Goal: Obtain resource: Obtain resource

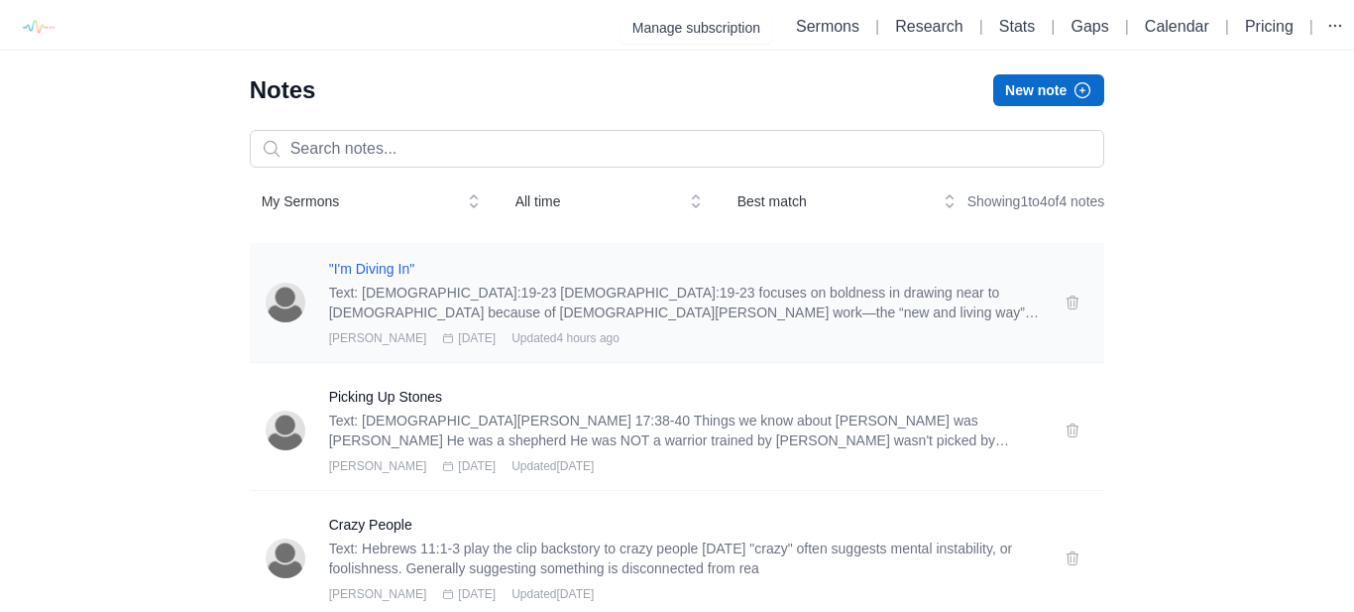
click at [384, 279] on h3 ""I'm Diving In"" at bounding box center [685, 269] width 713 height 20
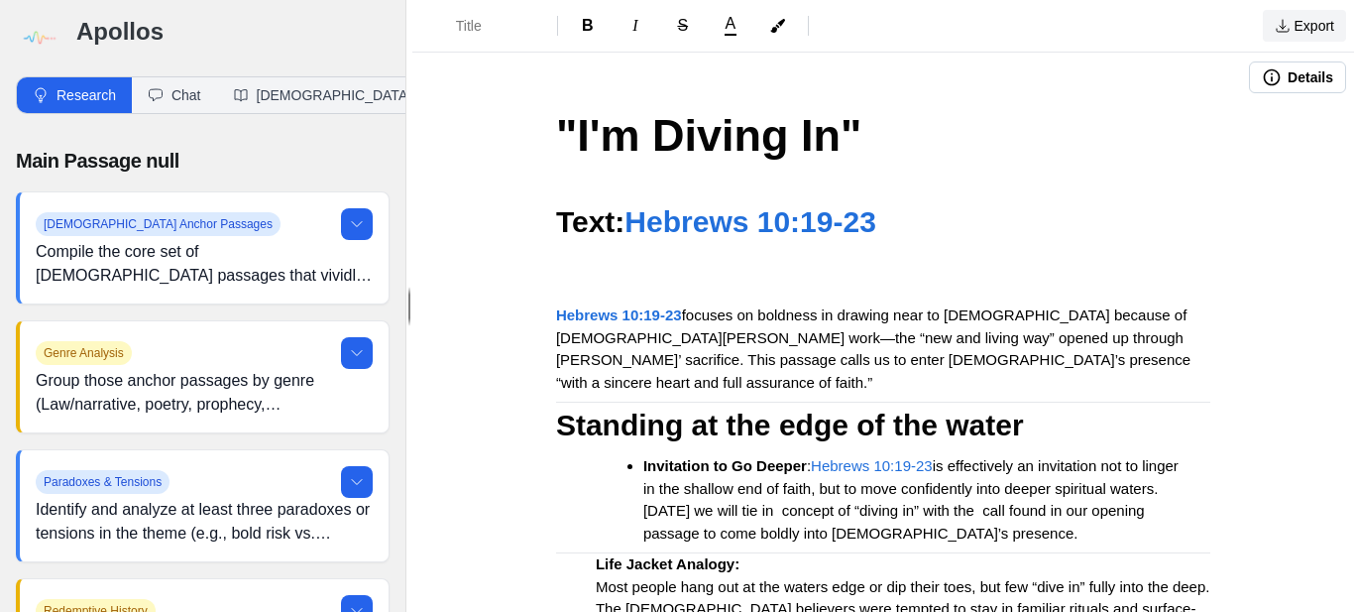
click at [1307, 28] on button "Export" at bounding box center [1304, 26] width 83 height 32
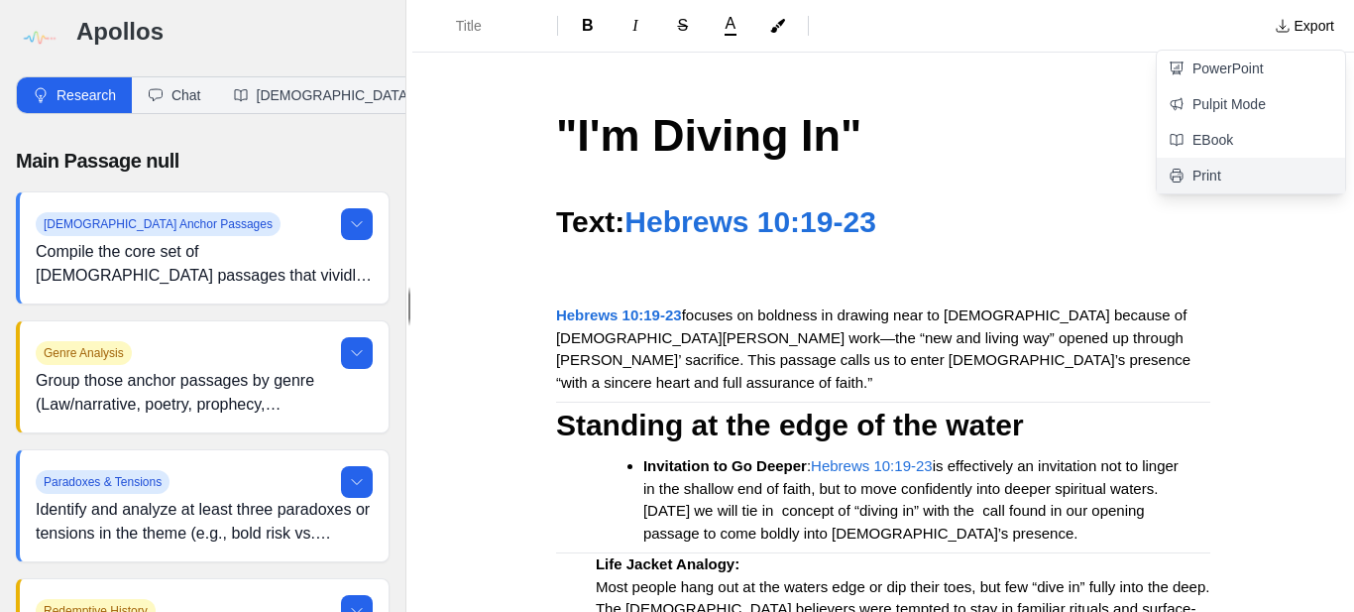
click at [1234, 175] on link "Print" at bounding box center [1251, 176] width 188 height 36
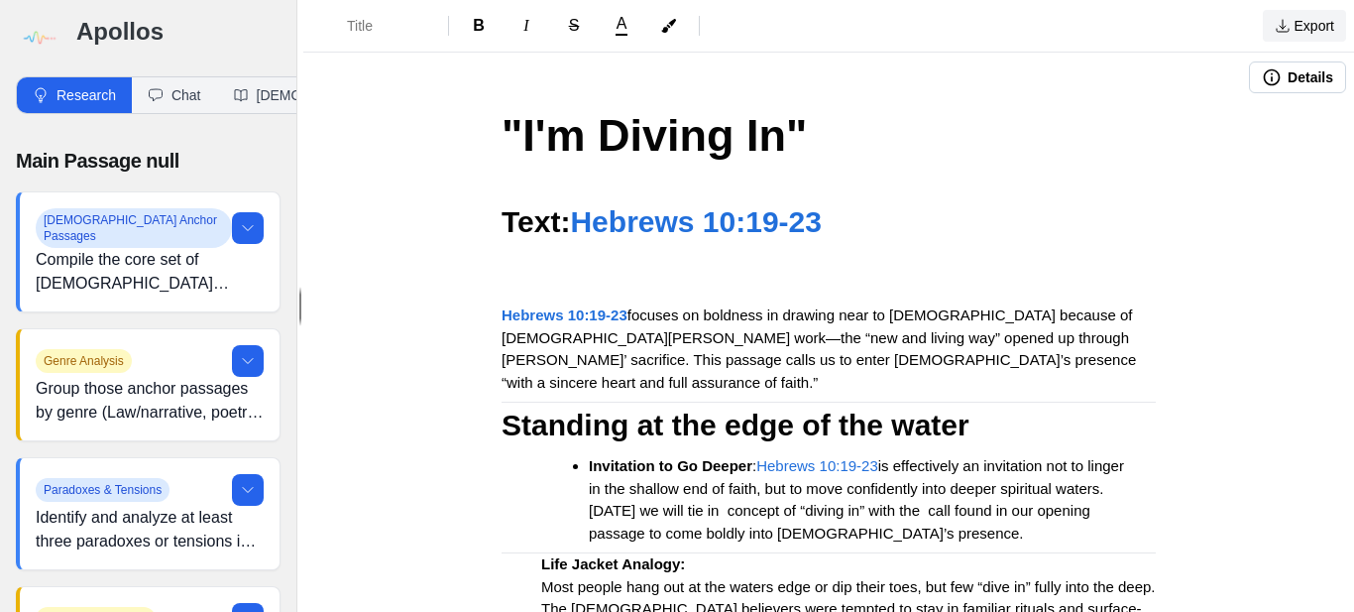
click at [1307, 25] on button "Export" at bounding box center [1304, 26] width 83 height 32
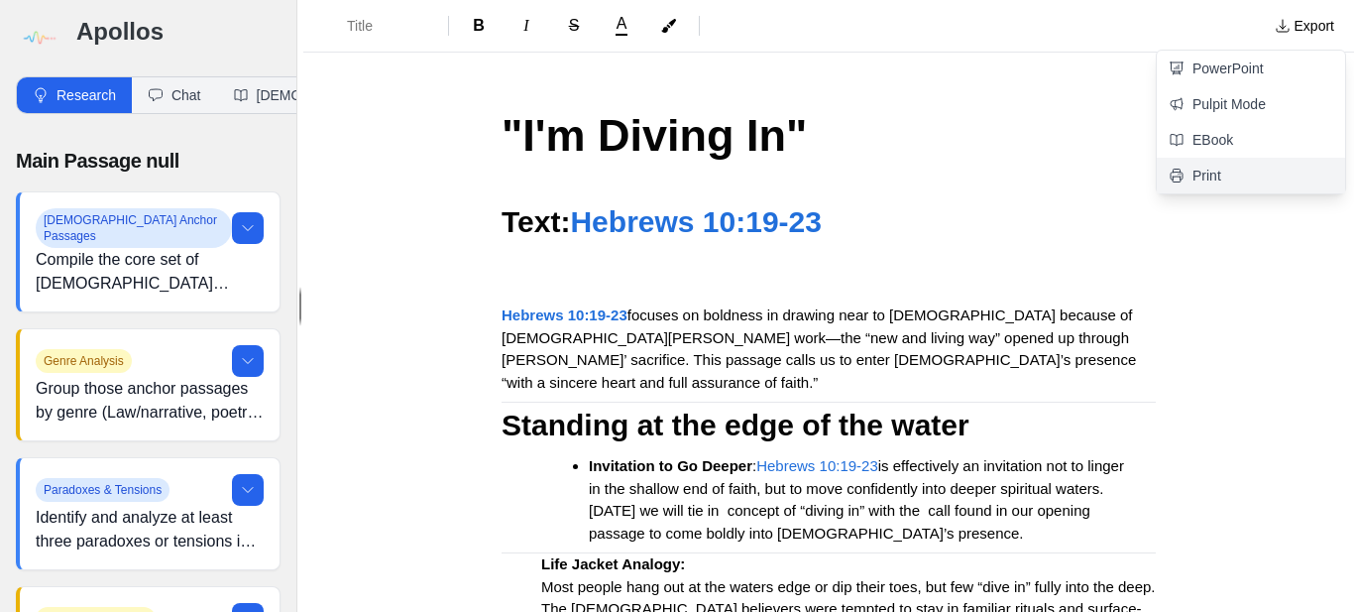
click at [1194, 186] on link "Print" at bounding box center [1251, 176] width 188 height 36
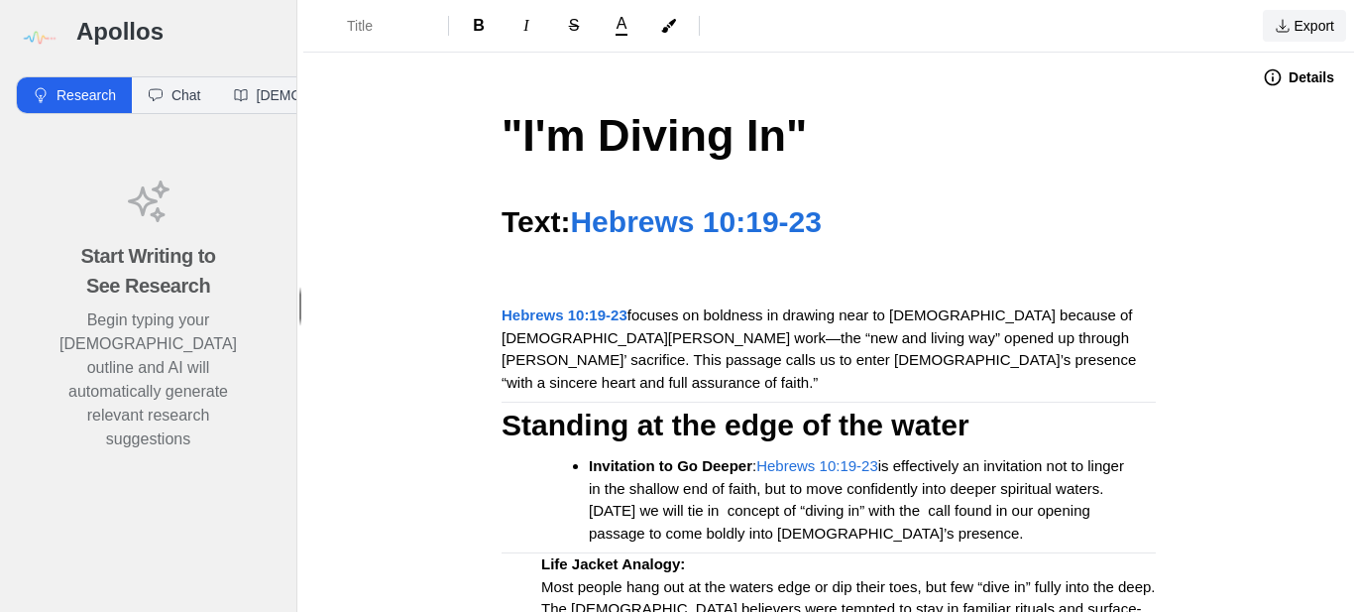
click at [1313, 38] on button "Export" at bounding box center [1304, 26] width 83 height 32
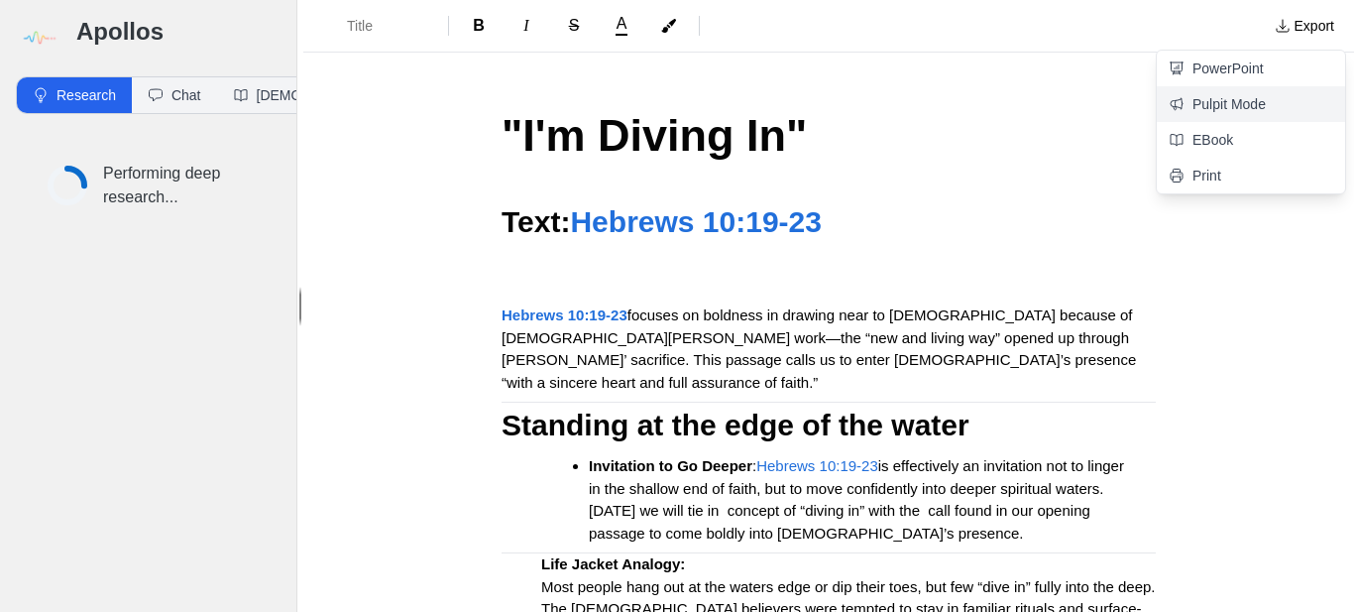
click at [1227, 108] on link "Pulpit Mode" at bounding box center [1251, 104] width 188 height 36
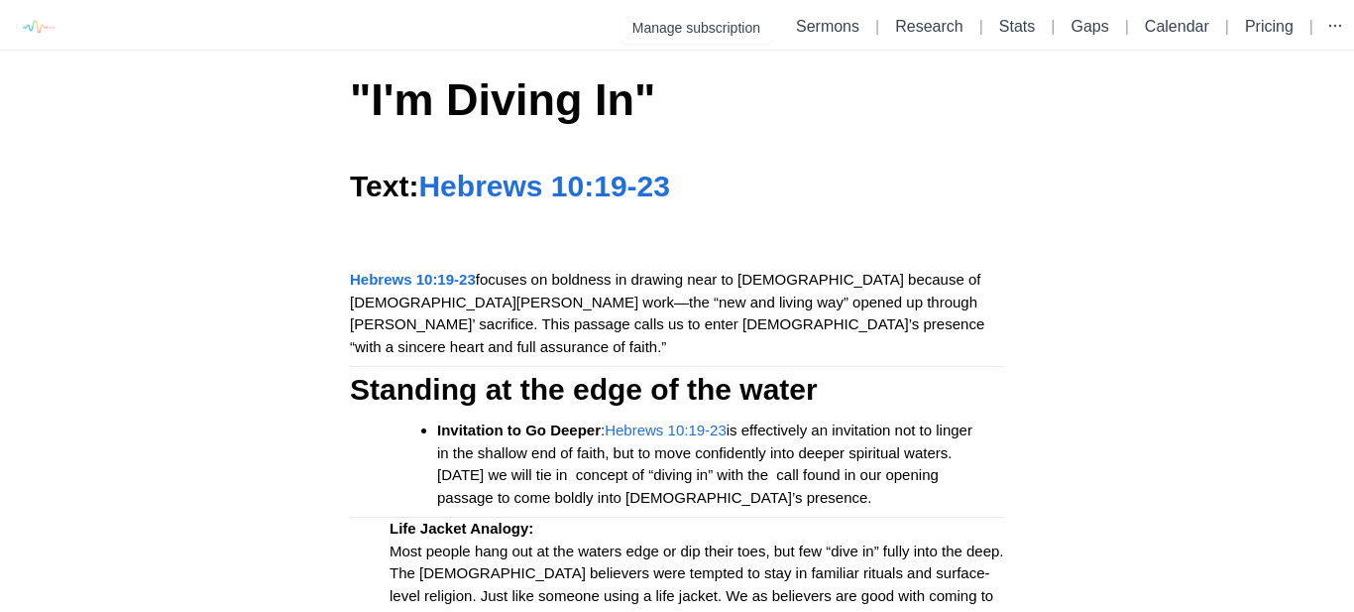
scroll to position [51, 0]
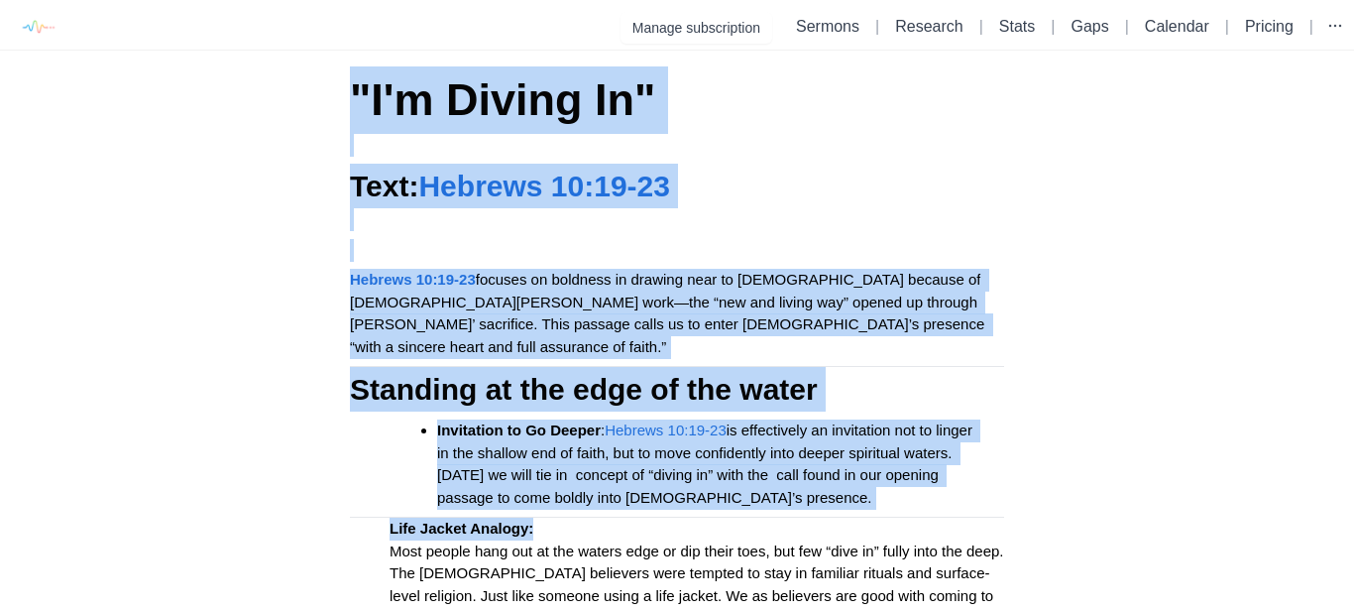
drag, startPoint x: 353, startPoint y: 89, endPoint x: 1010, endPoint y: 499, distance: 774.5
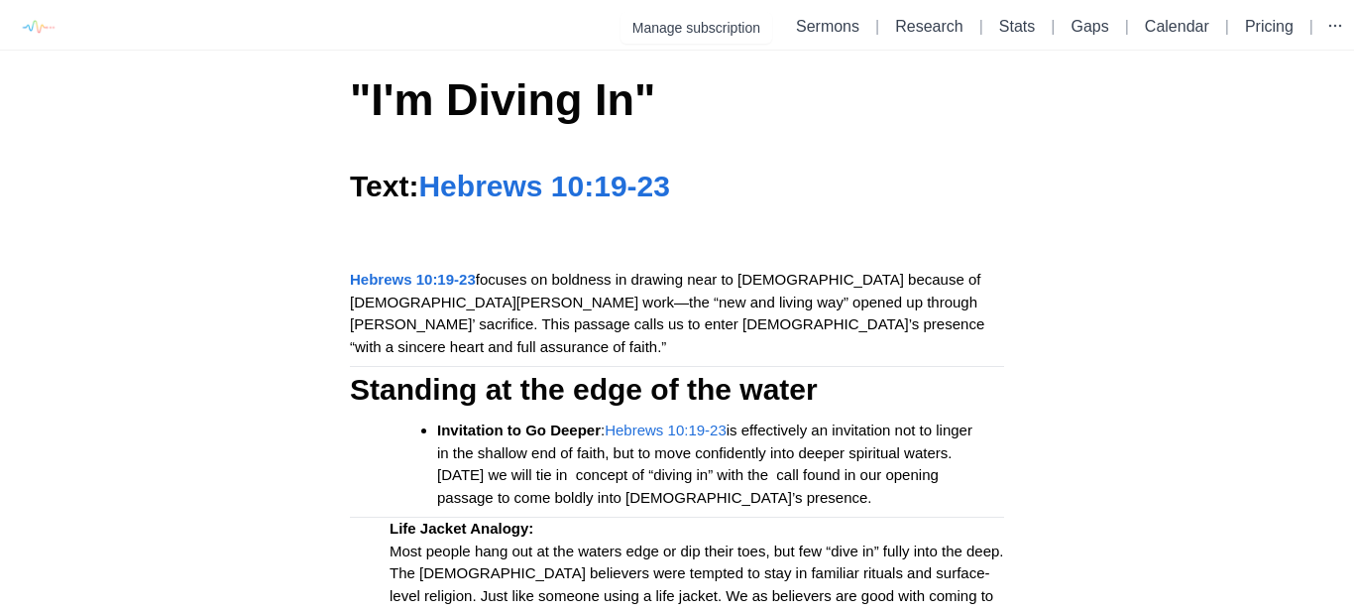
click at [462, 184] on span "Hebrews 10:19-23" at bounding box center [543, 186] width 251 height 33
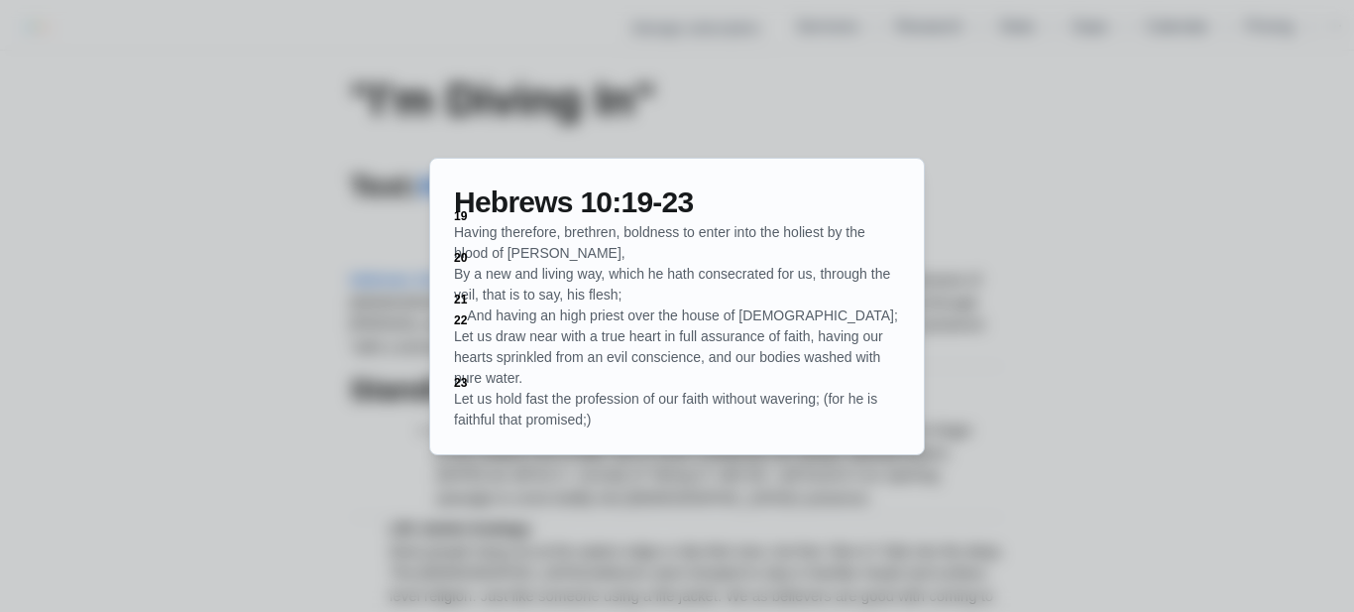
click at [1149, 291] on div at bounding box center [677, 306] width 1354 height 612
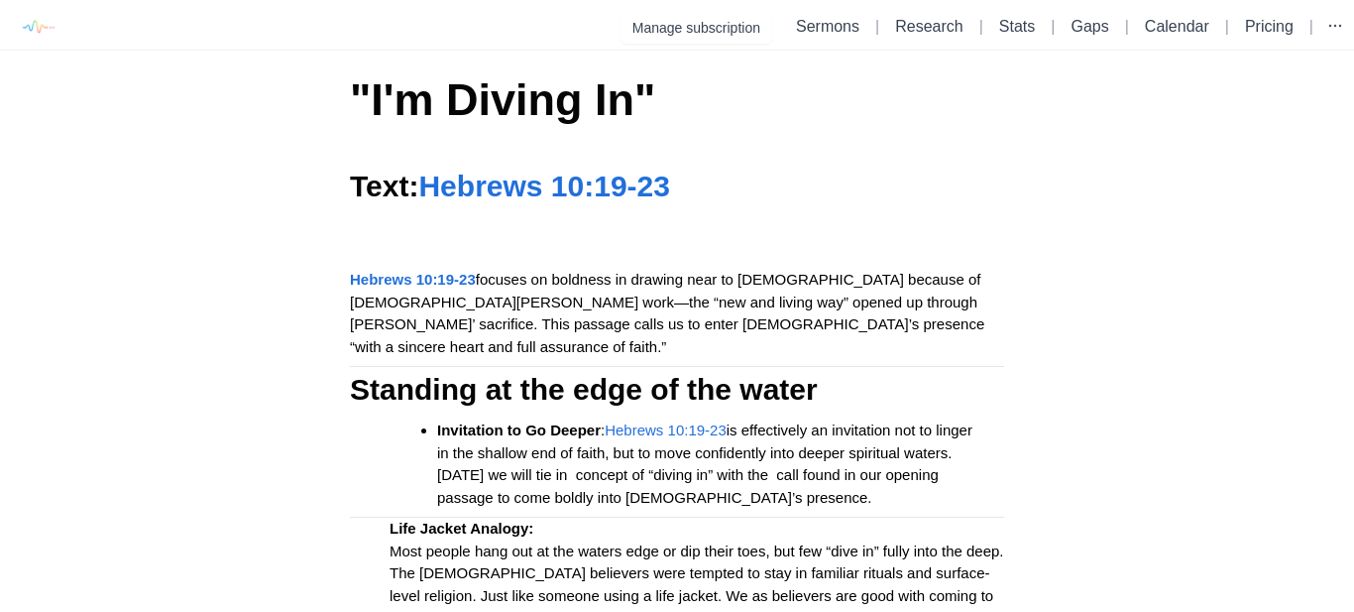
click at [420, 282] on strong "Hebrews 10:19-23" at bounding box center [413, 279] width 126 height 17
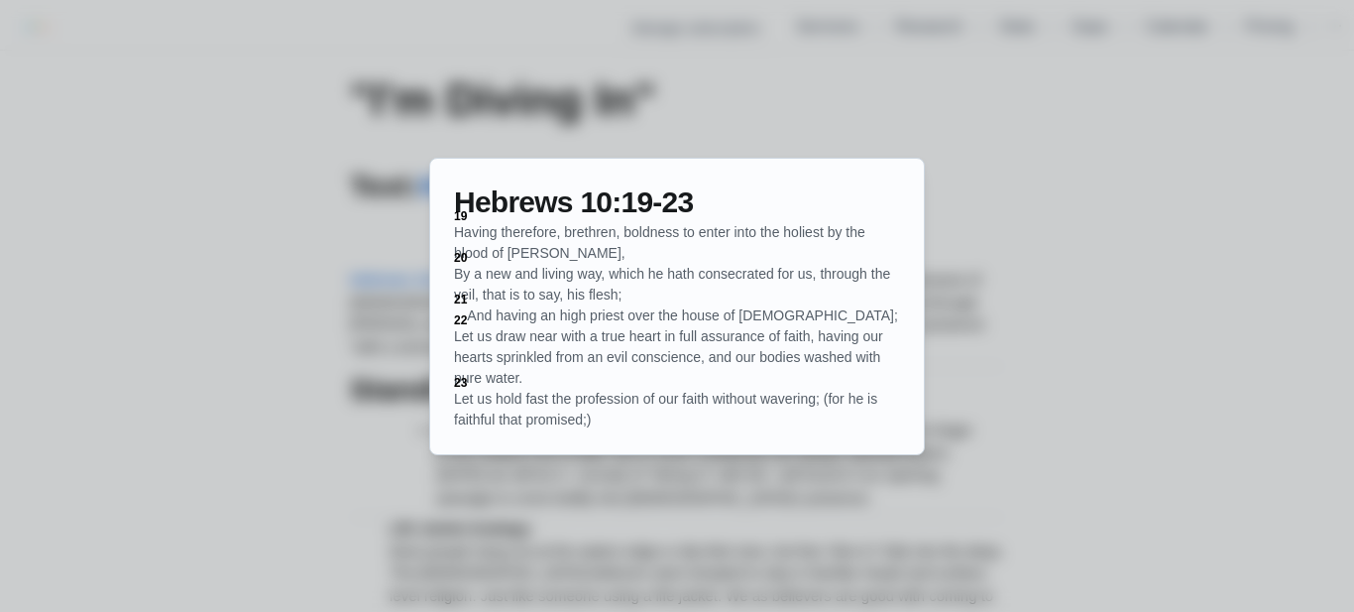
click at [1069, 291] on div at bounding box center [677, 306] width 1354 height 612
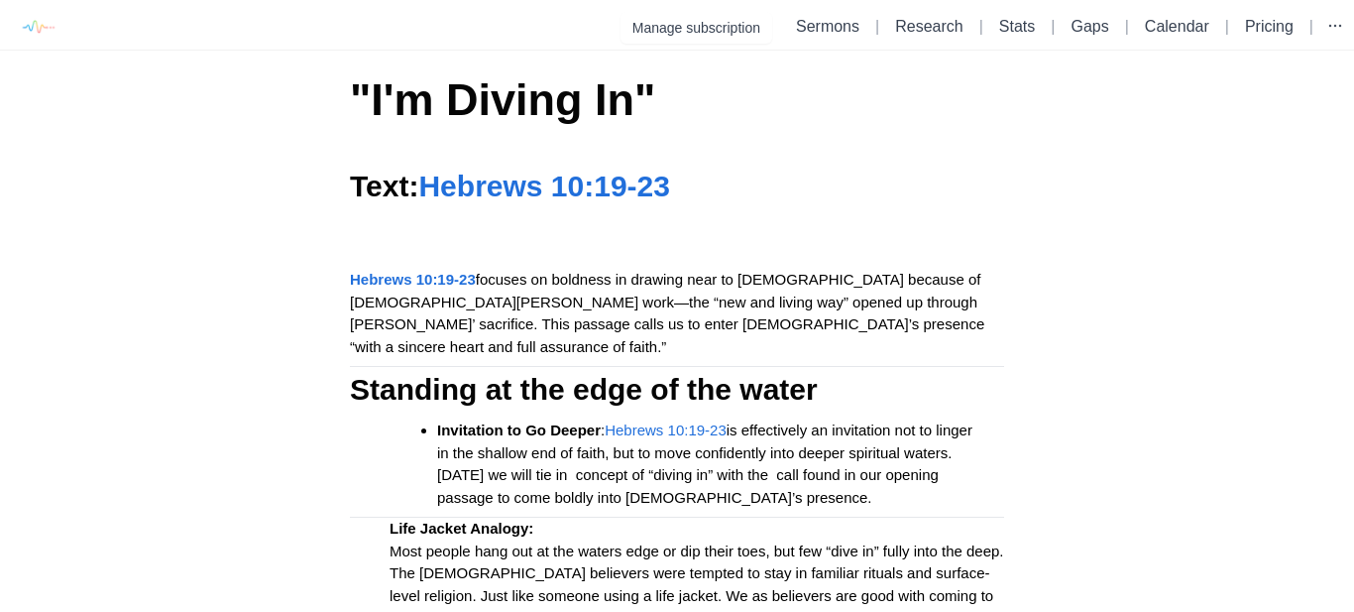
click at [695, 421] on span "Hebrews 10:19-23" at bounding box center [666, 429] width 122 height 17
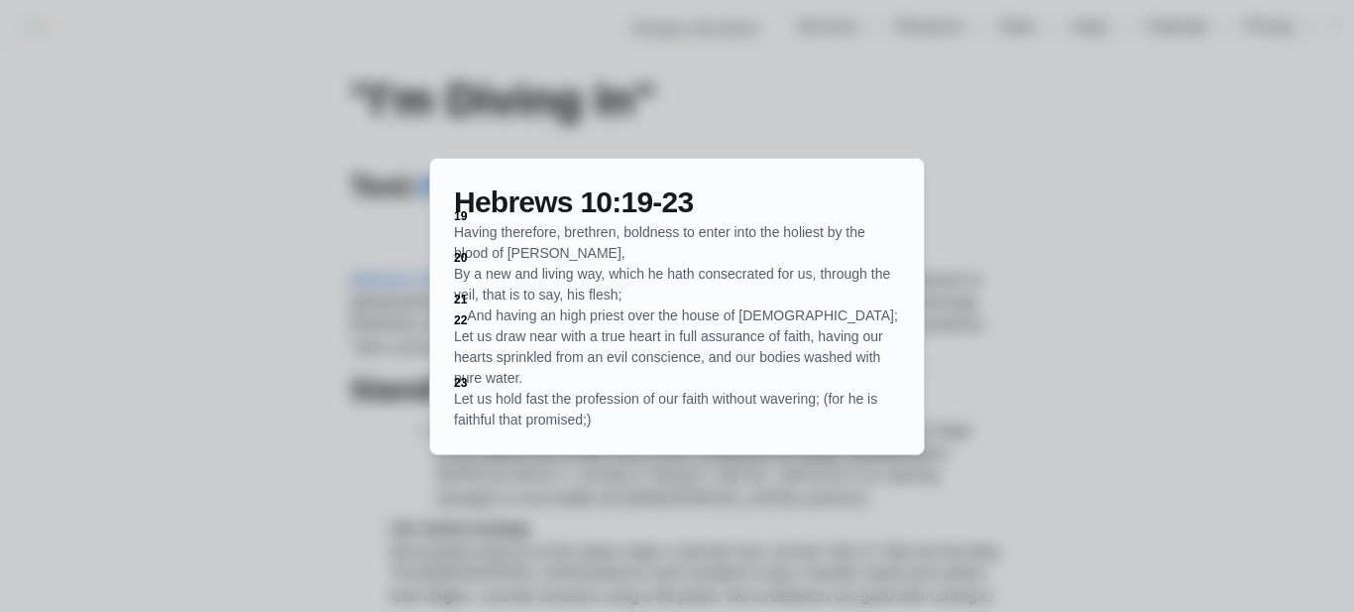
click at [1070, 401] on div at bounding box center [677, 306] width 1354 height 612
